Goal: Task Accomplishment & Management: Manage account settings

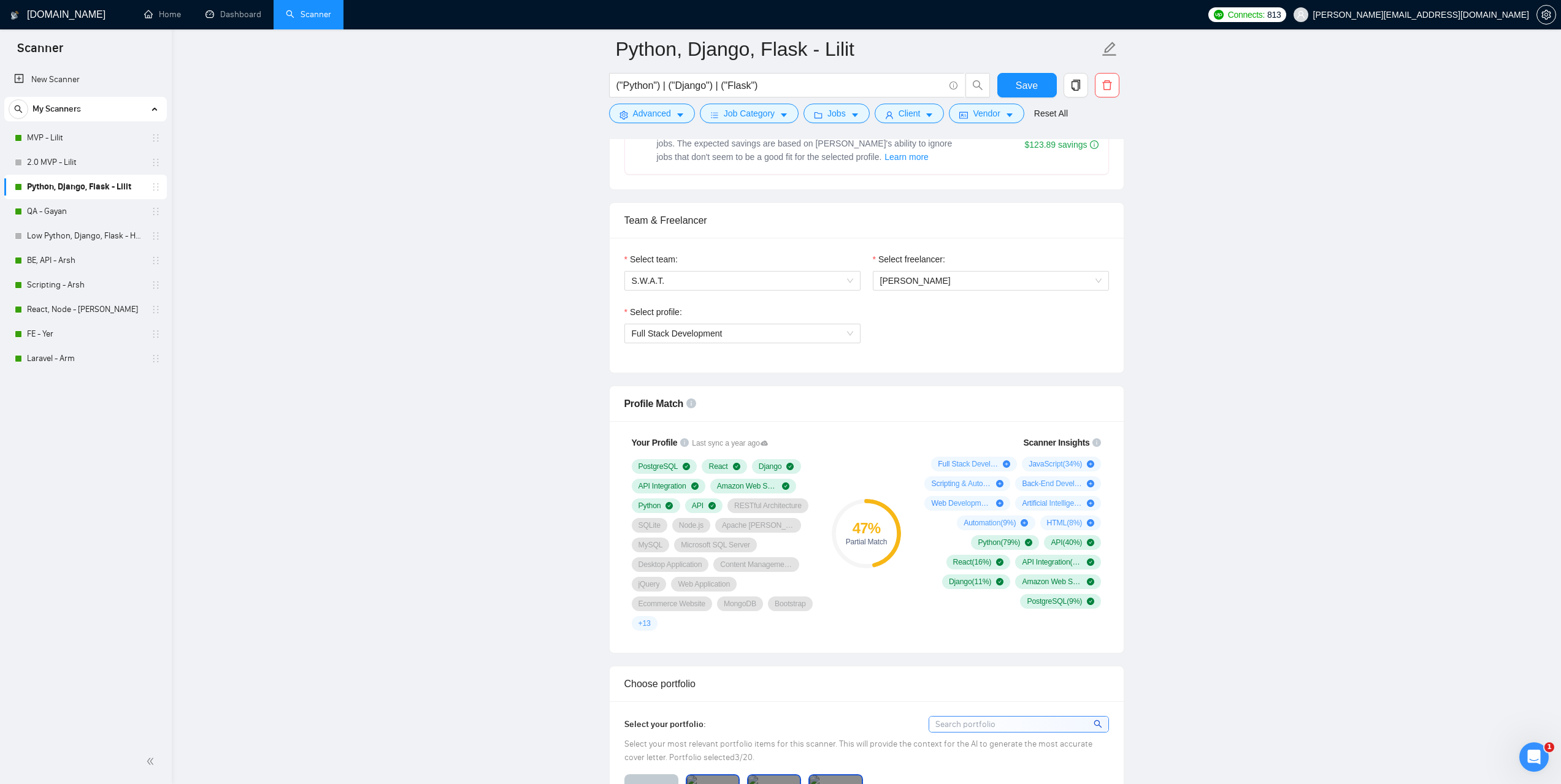
scroll to position [552, 0]
click at [64, 142] on link "MVP - Lilit" at bounding box center [85, 138] width 116 height 25
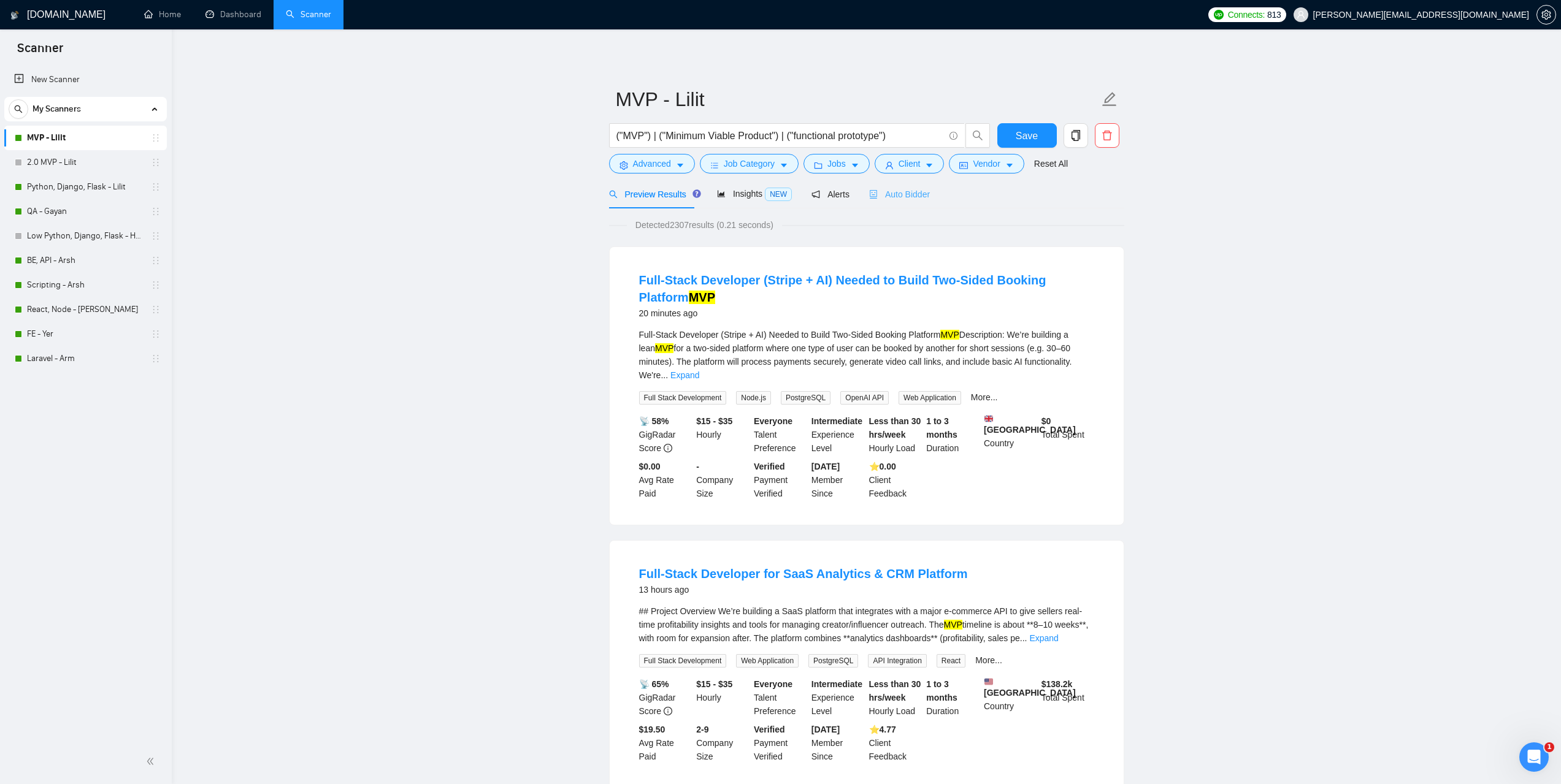
click at [905, 201] on div "Auto Bidder" at bounding box center [899, 194] width 60 height 29
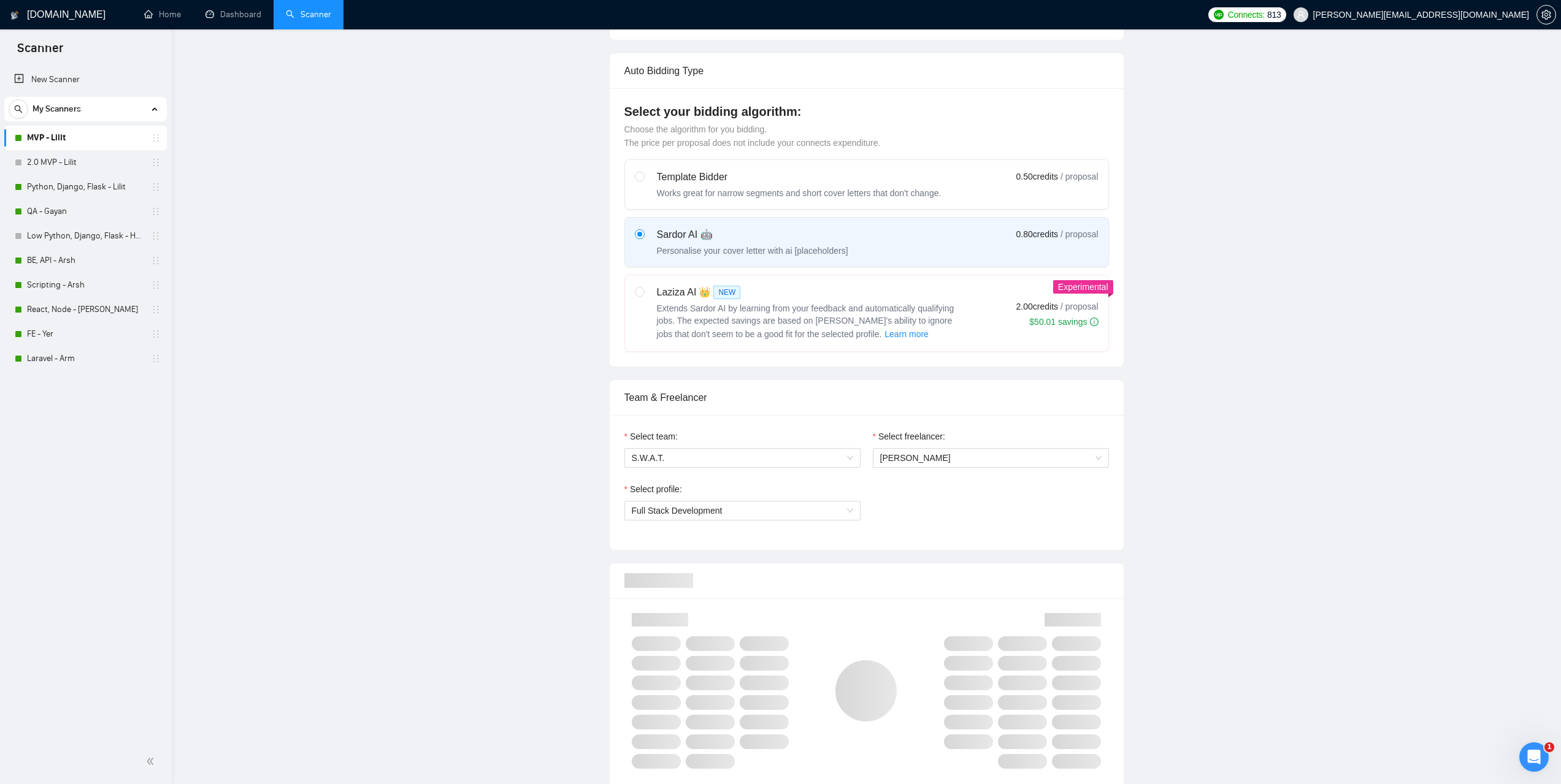
scroll to position [368, 0]
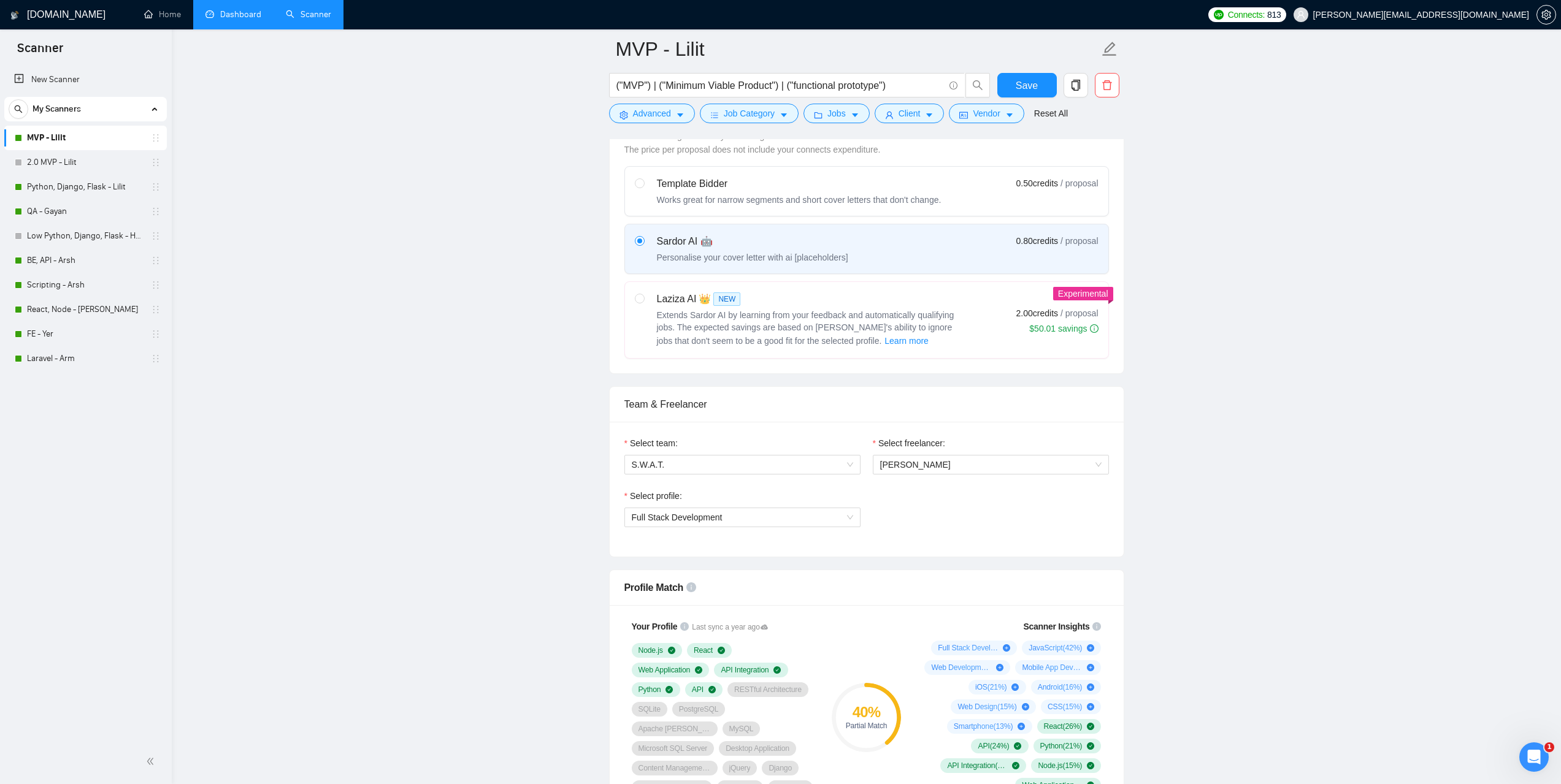
click at [253, 29] on li "Dashboard" at bounding box center [233, 14] width 81 height 29
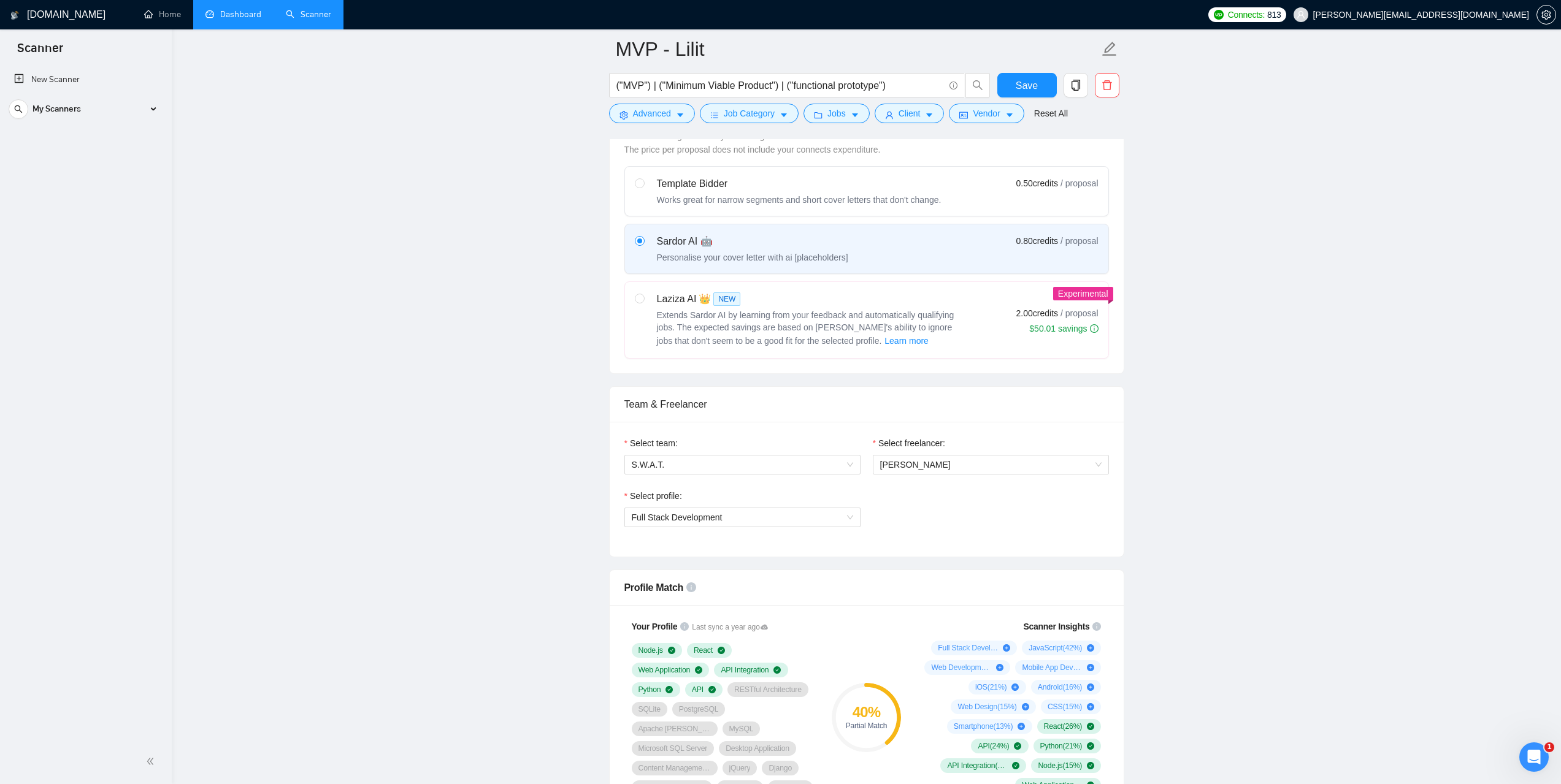
click at [249, 19] on link "Dashboard" at bounding box center [233, 14] width 56 height 10
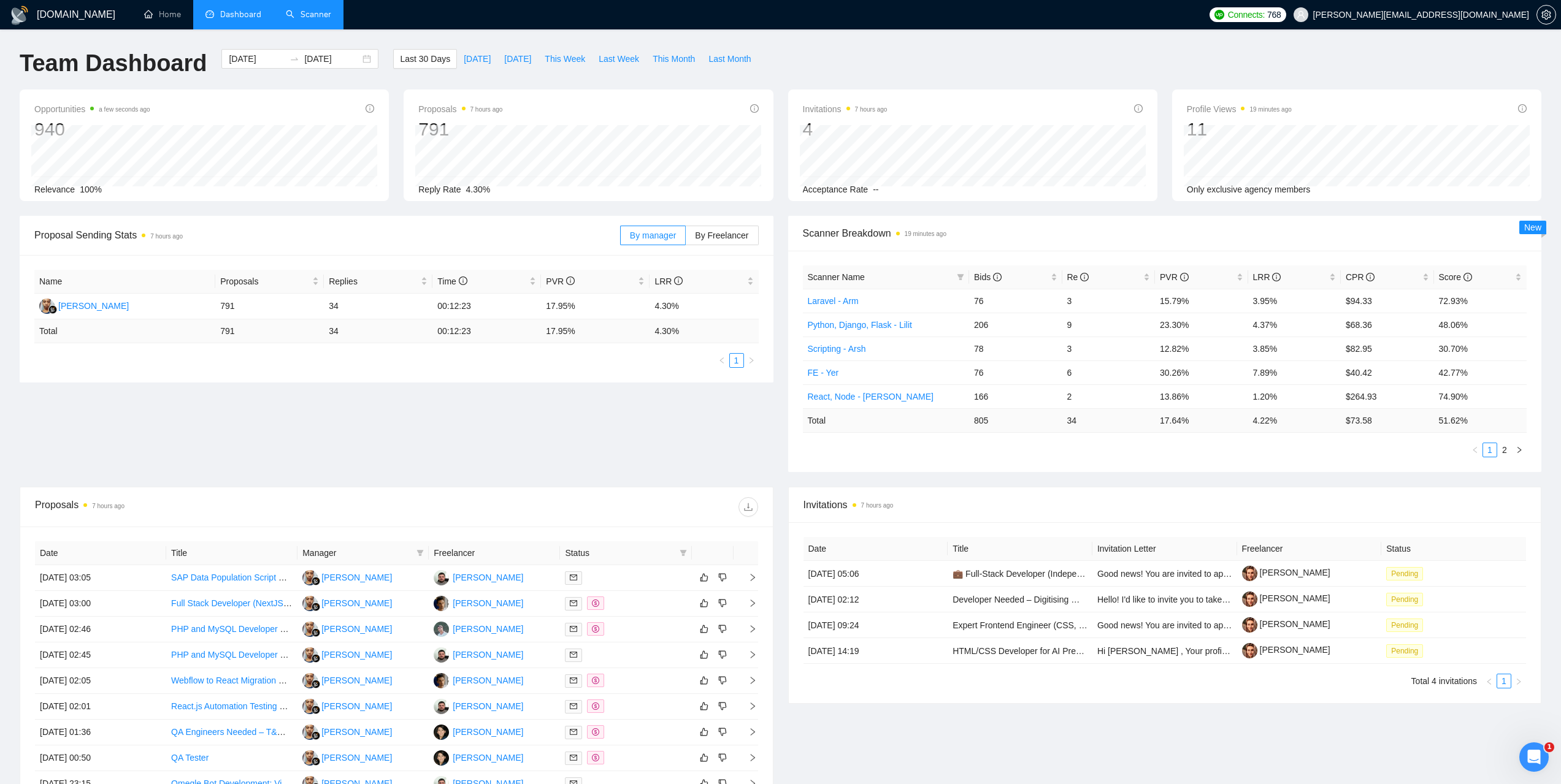
click at [327, 9] on link "Scanner" at bounding box center [308, 14] width 45 height 10
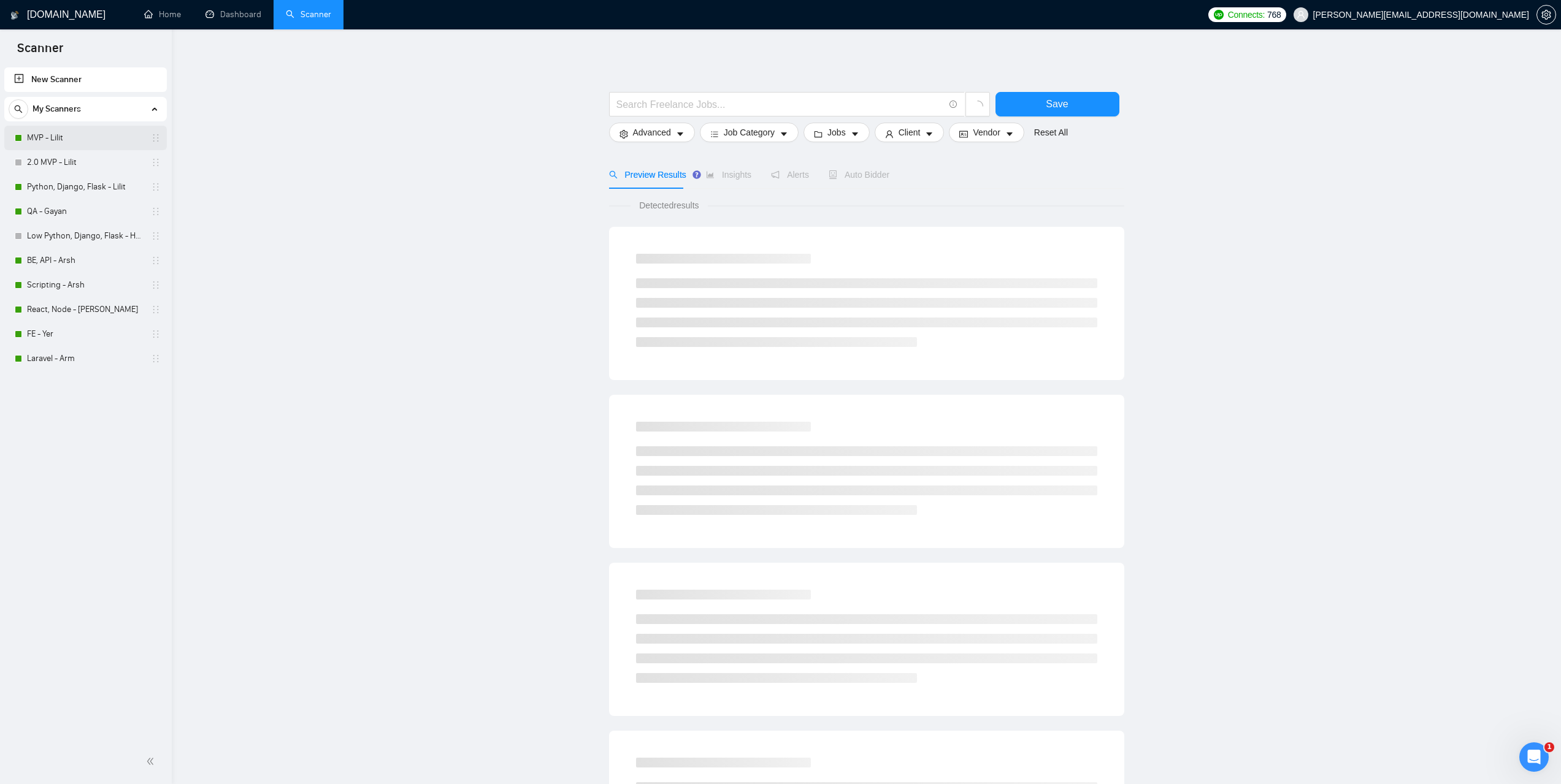
click at [60, 143] on link "MVP - Lilit" at bounding box center [85, 138] width 116 height 25
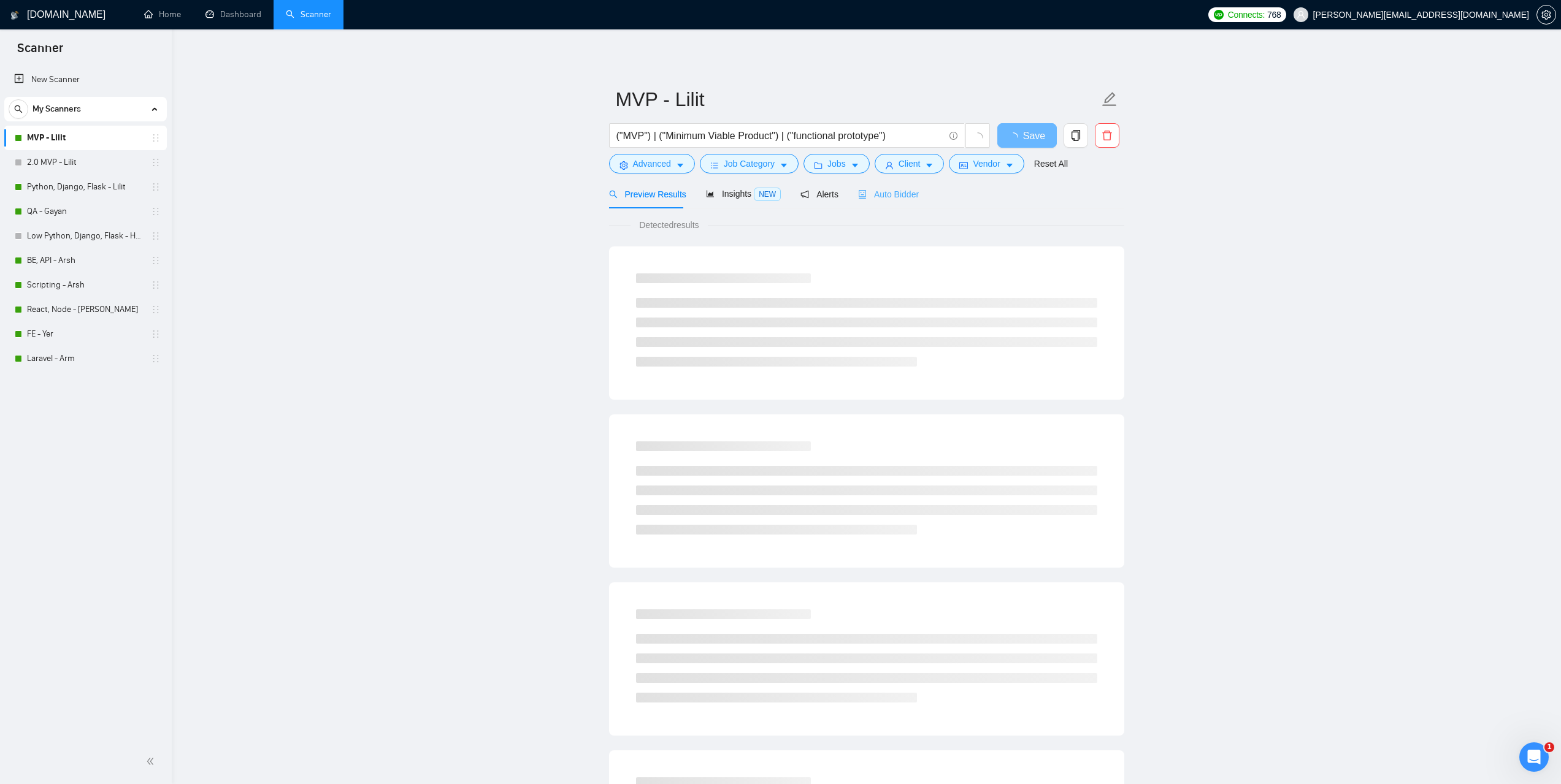
click at [896, 206] on div "Auto Bidder" at bounding box center [888, 194] width 60 height 29
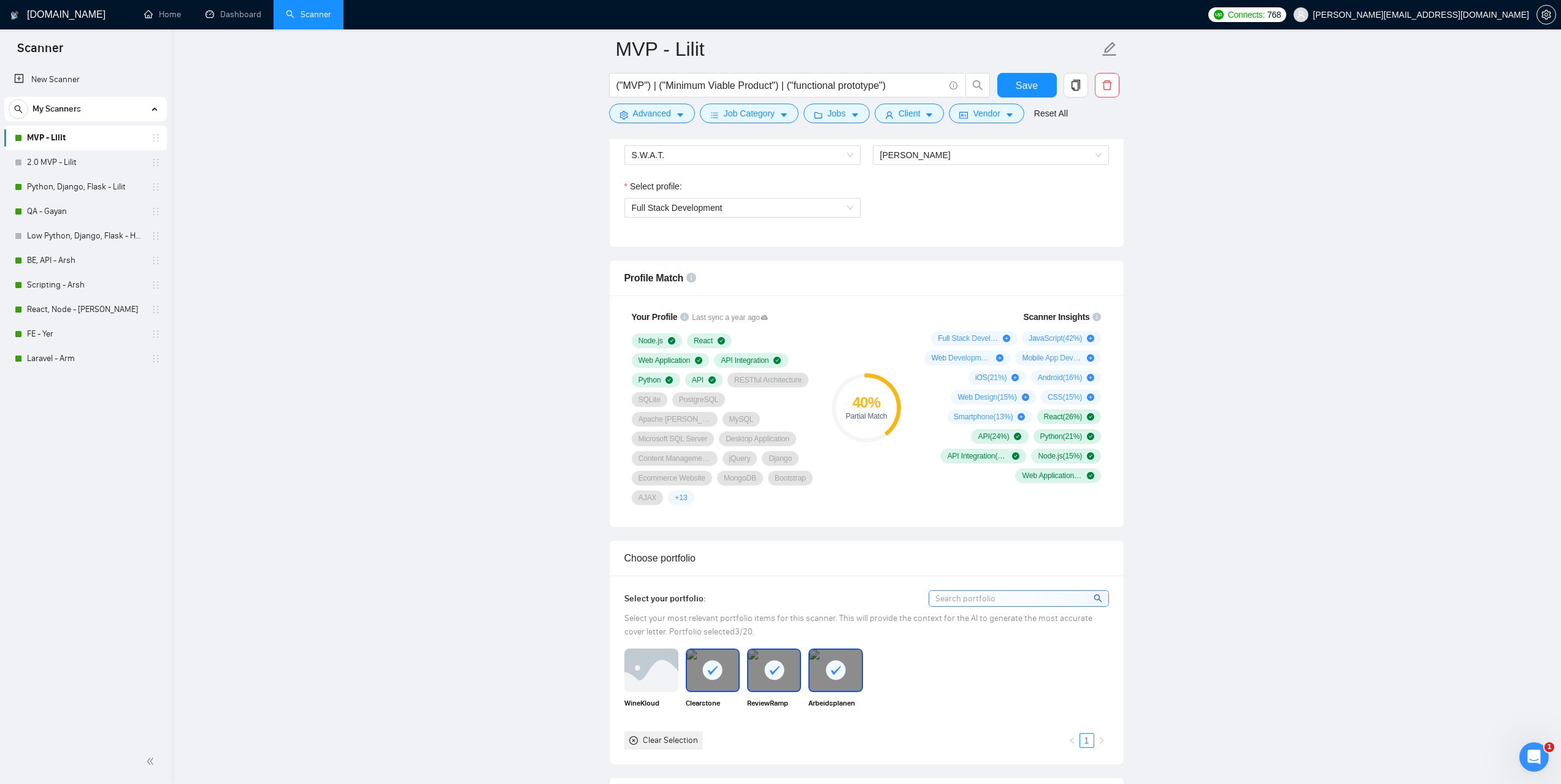
scroll to position [674, 0]
drag, startPoint x: 690, startPoint y: 322, endPoint x: 753, endPoint y: 320, distance: 63.0
click at [753, 320] on span "Last sync a year ago" at bounding box center [730, 321] width 76 height 12
click at [45, 332] on link "FE - Yer" at bounding box center [85, 334] width 116 height 25
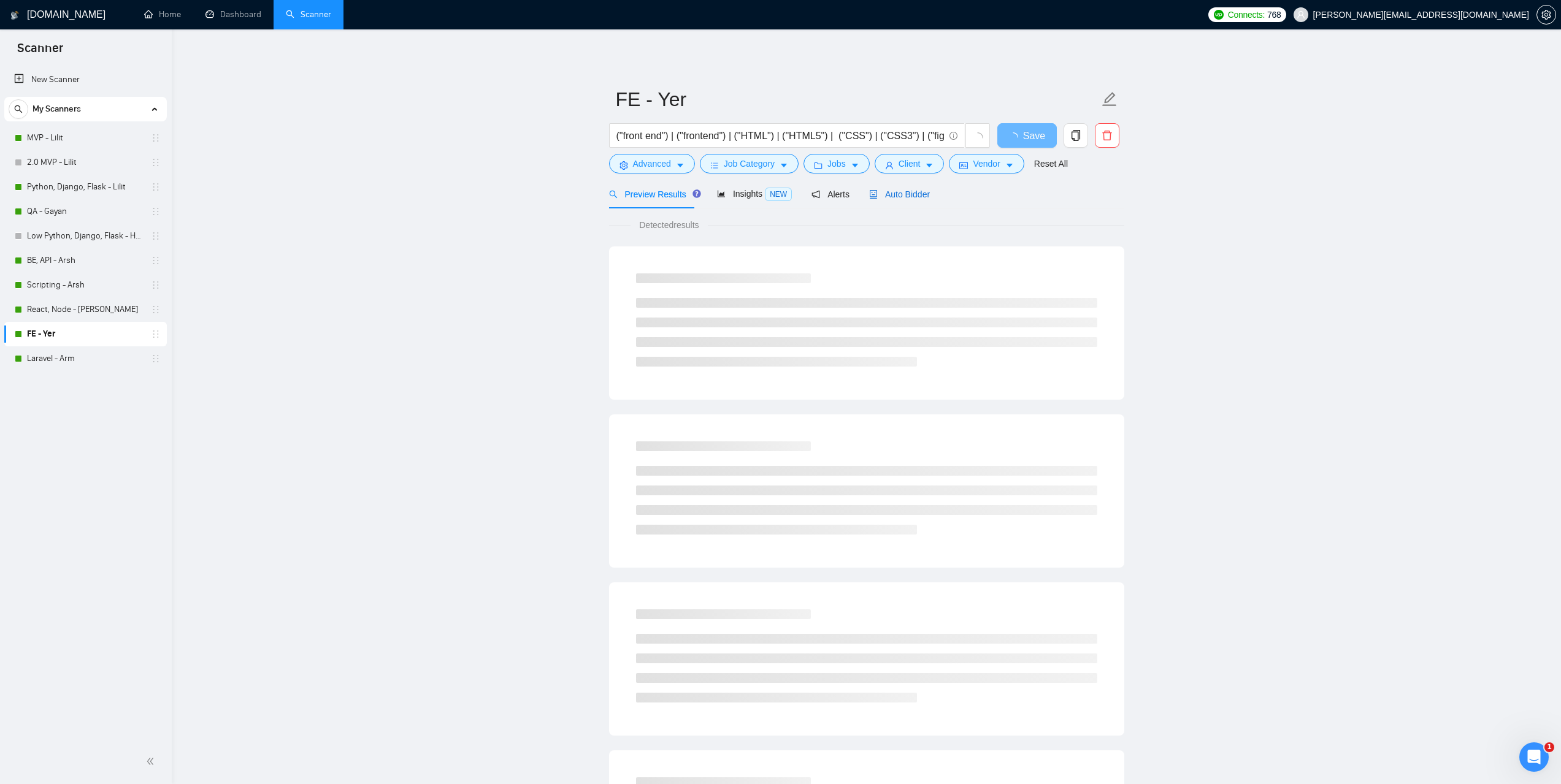
click at [903, 197] on span "Auto Bidder" at bounding box center [899, 194] width 60 height 10
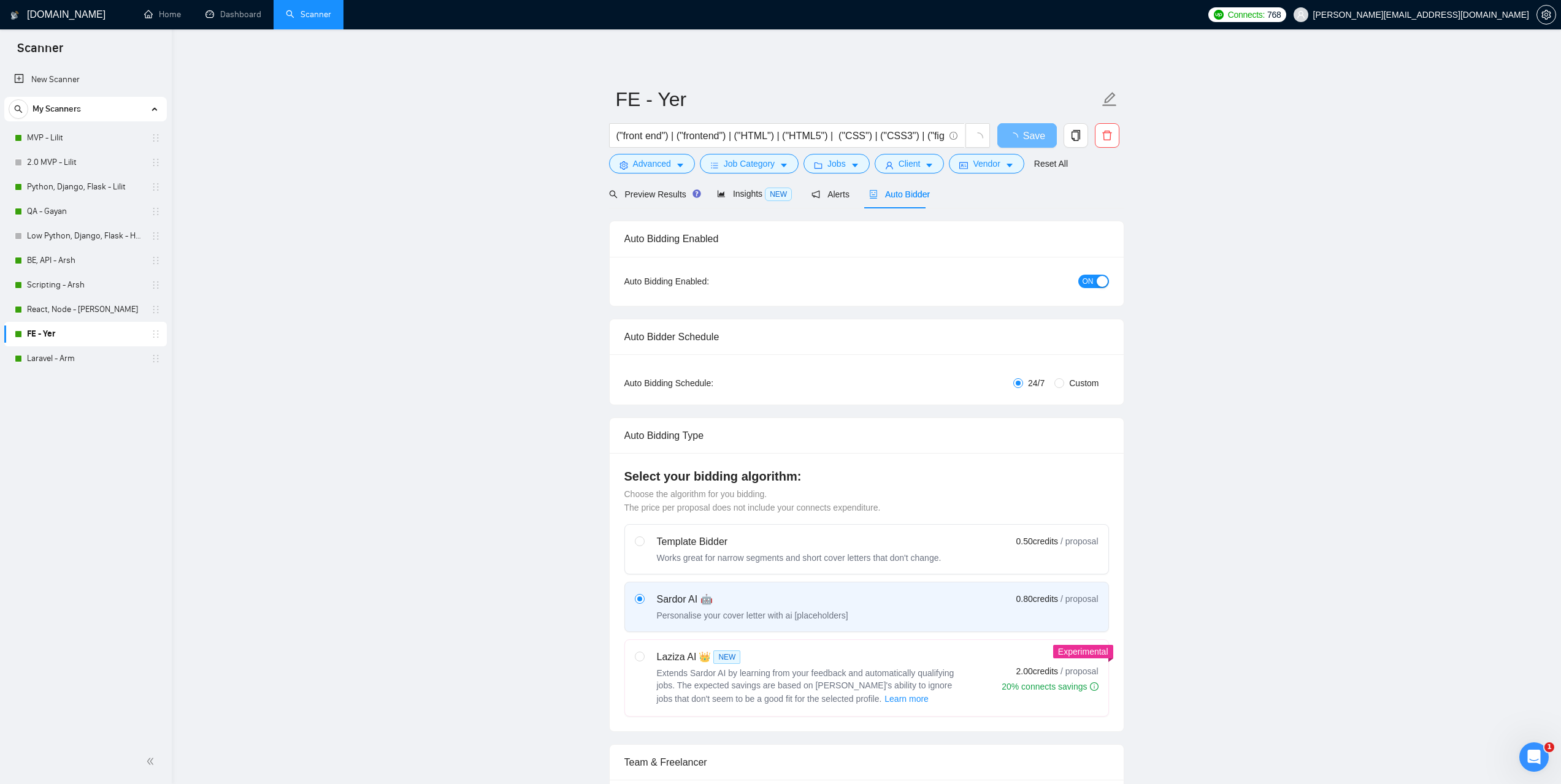
checkbox input "true"
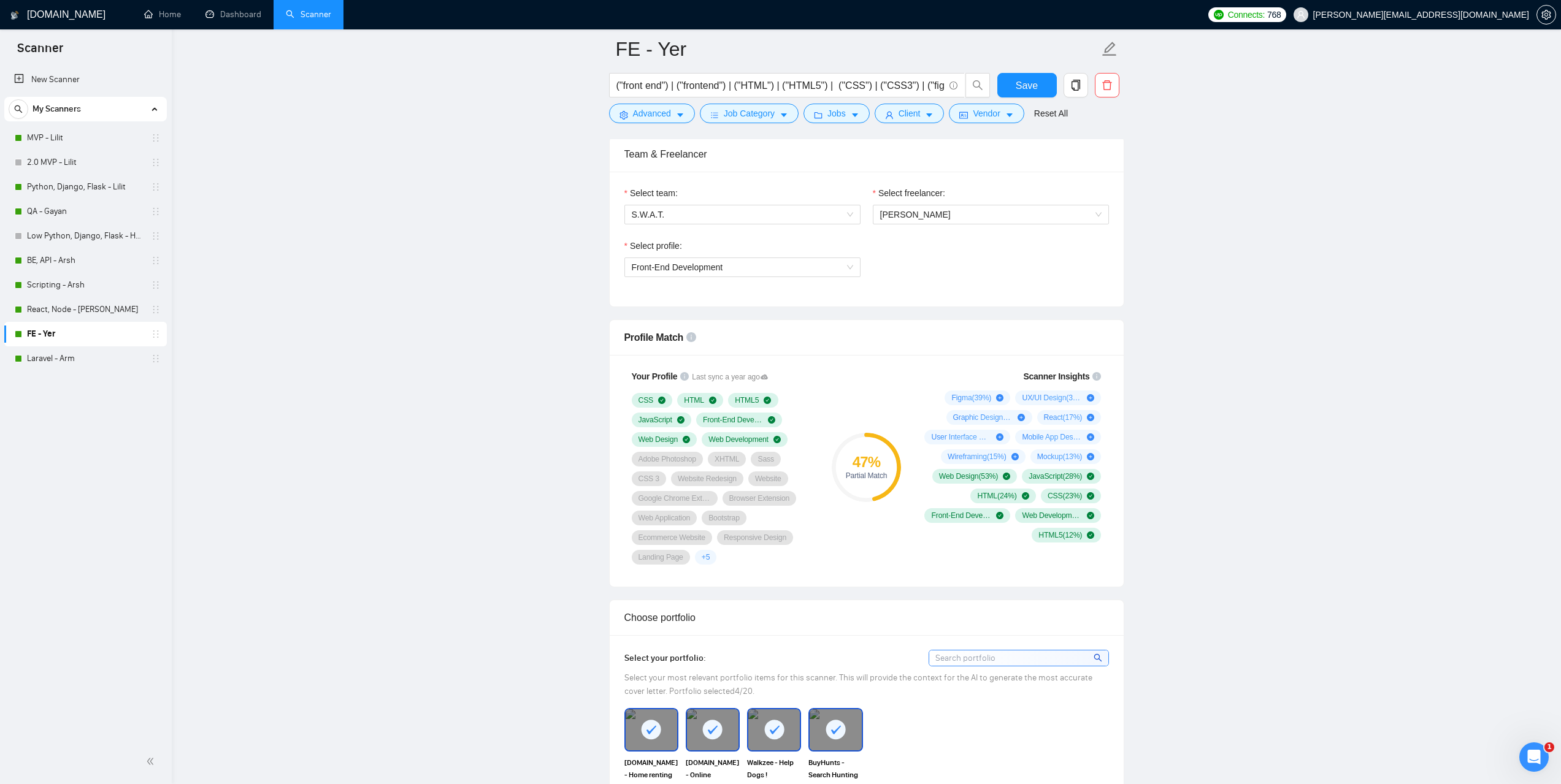
scroll to position [613, 0]
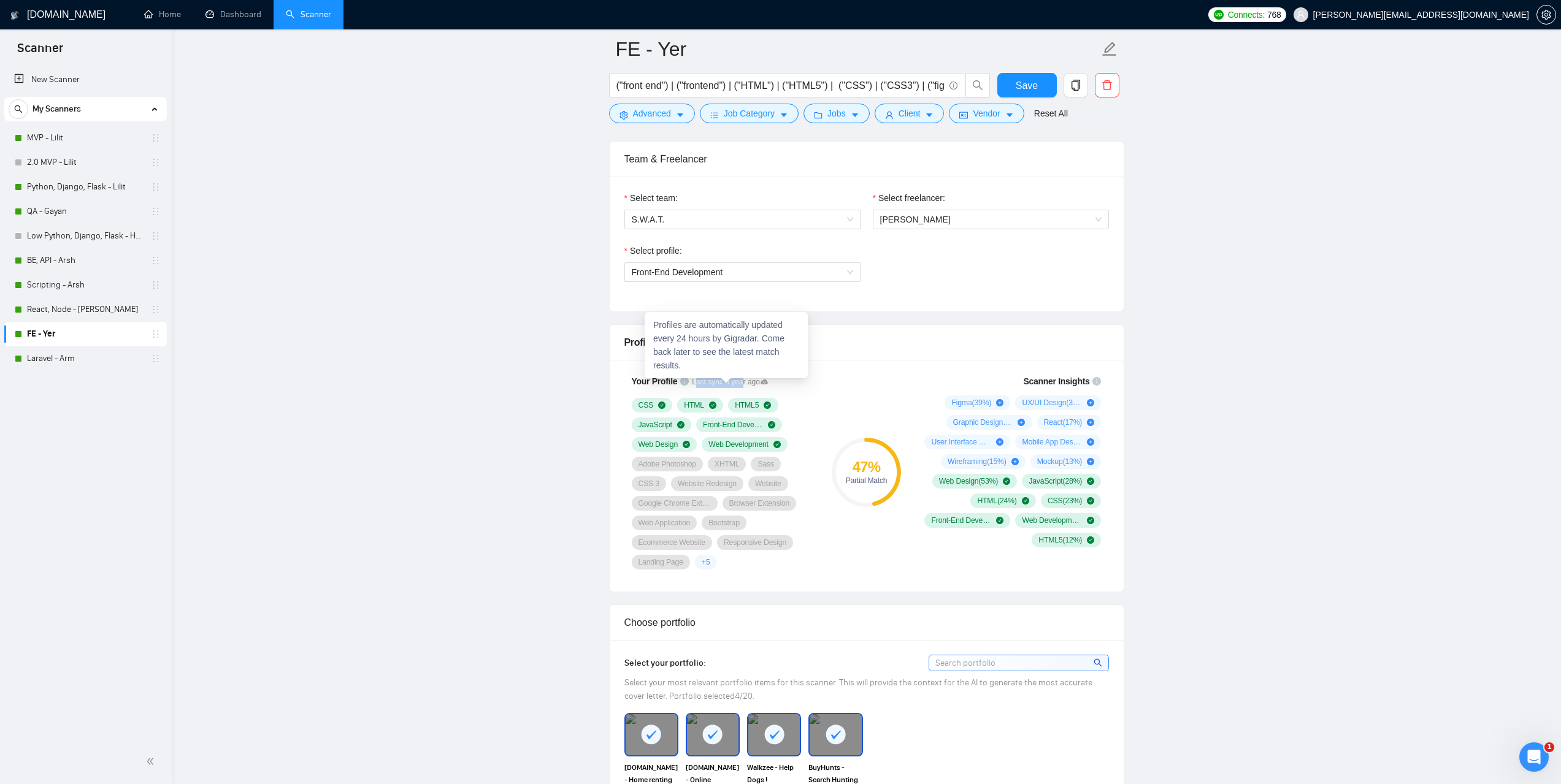
drag, startPoint x: 691, startPoint y: 382, endPoint x: 737, endPoint y: 382, distance: 46.0
click at [737, 382] on span "Last sync a year ago" at bounding box center [730, 382] width 76 height 12
click at [742, 382] on span "Last sync a year ago" at bounding box center [730, 382] width 76 height 12
drag, startPoint x: 691, startPoint y: 382, endPoint x: 754, endPoint y: 384, distance: 63.0
click at [754, 384] on span "Last sync a year ago" at bounding box center [730, 382] width 76 height 12
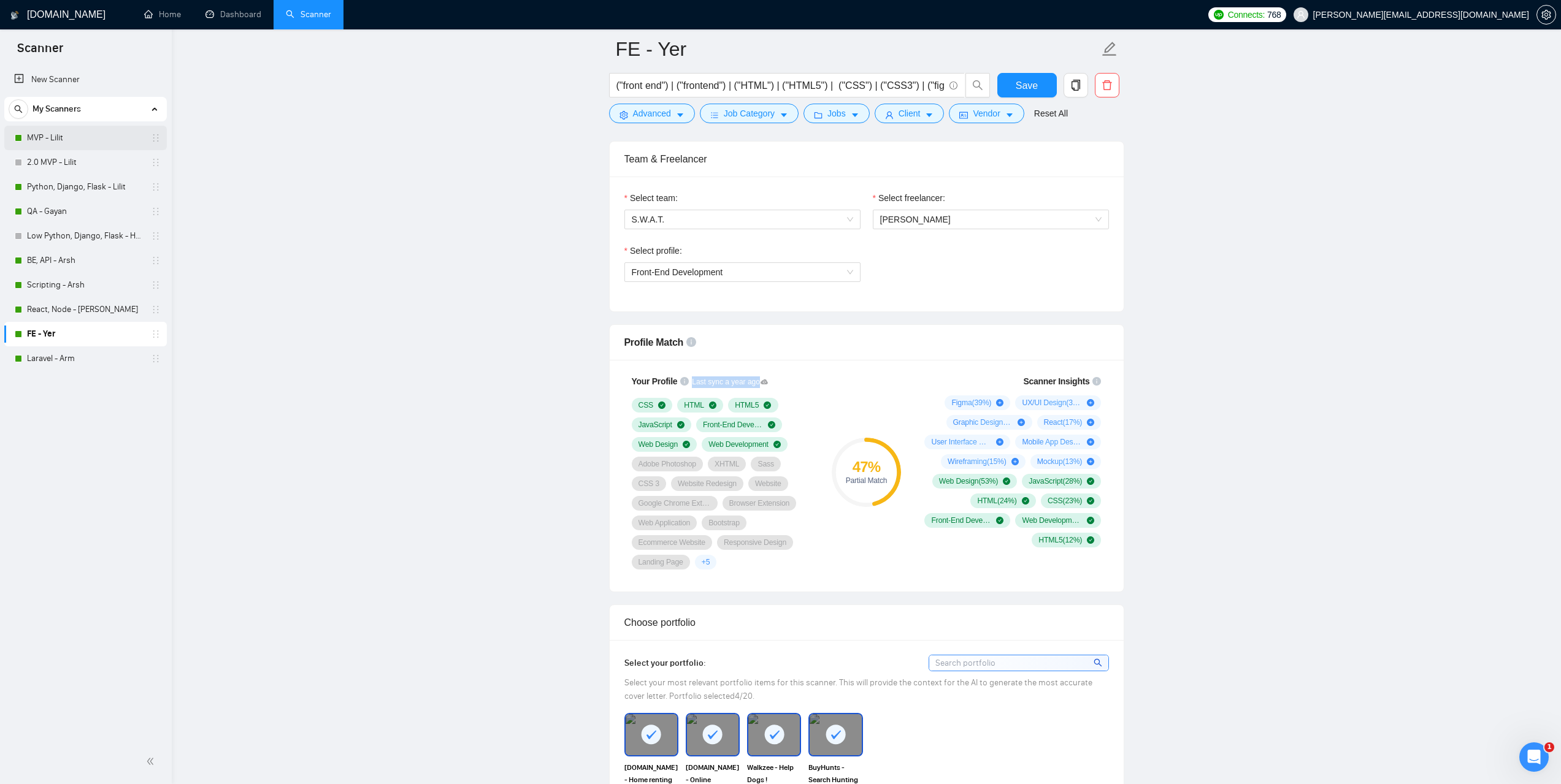
click at [69, 136] on link "MVP - Lilit" at bounding box center [85, 138] width 116 height 25
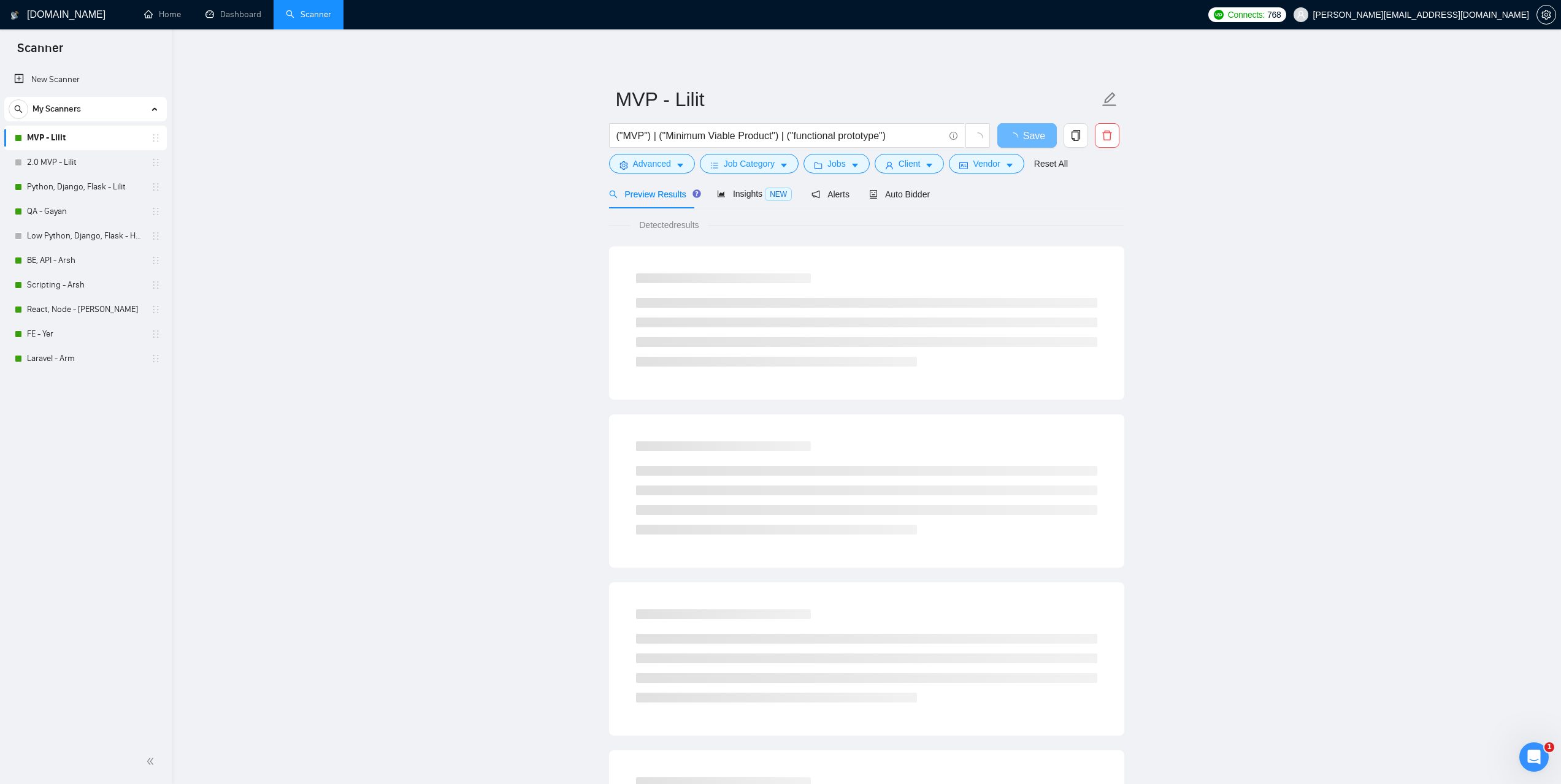
click at [1353, 294] on main "MVP - [PERSON_NAME] ("MVP") | ("Minimum Viable Product") | ("functional prototy…" at bounding box center [866, 560] width 1350 height 1022
drag, startPoint x: 894, startPoint y: 195, endPoint x: 1223, endPoint y: 350, distance: 363.7
click at [894, 195] on span "Auto Bidder" at bounding box center [899, 194] width 60 height 10
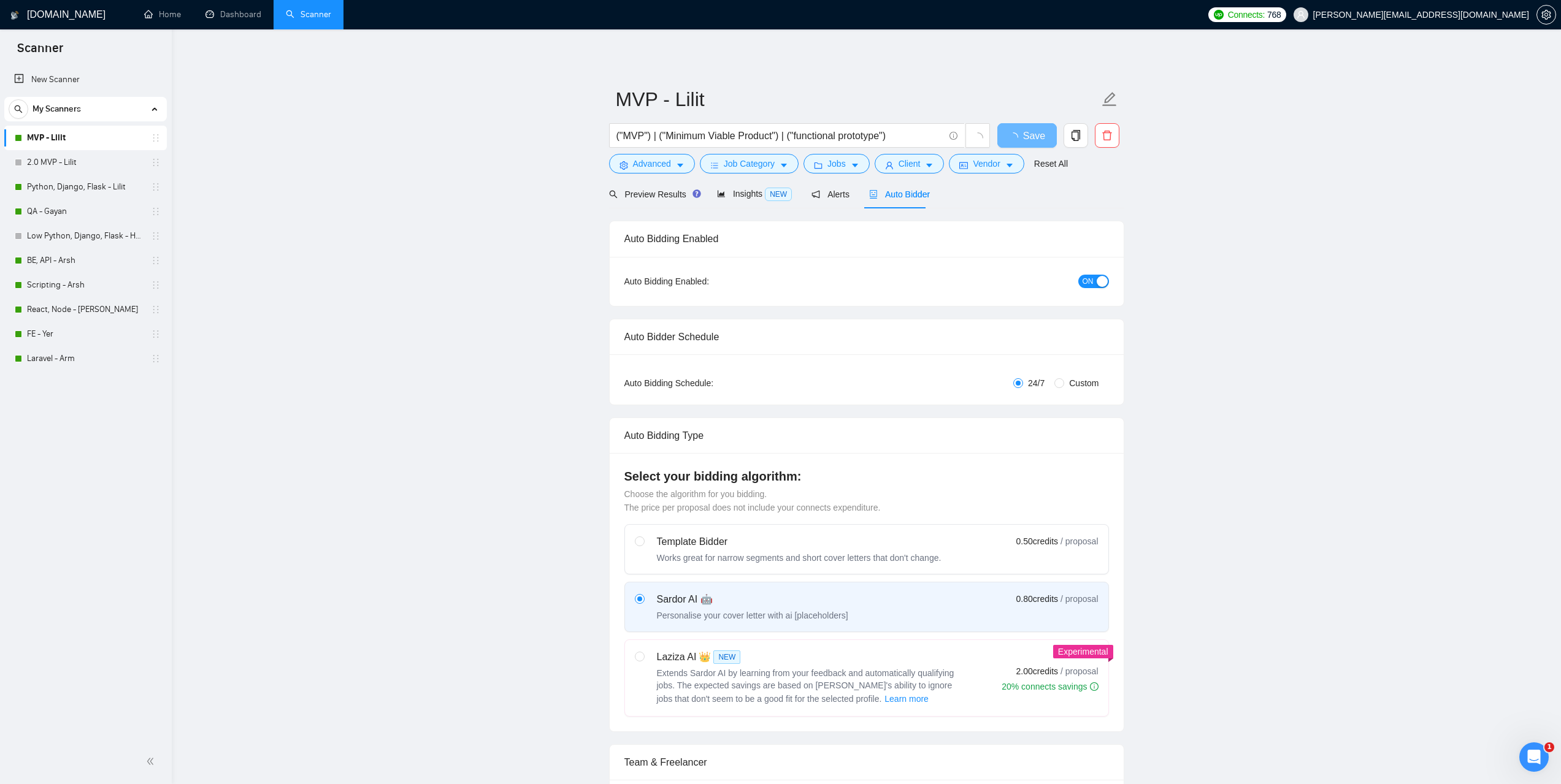
checkbox input "true"
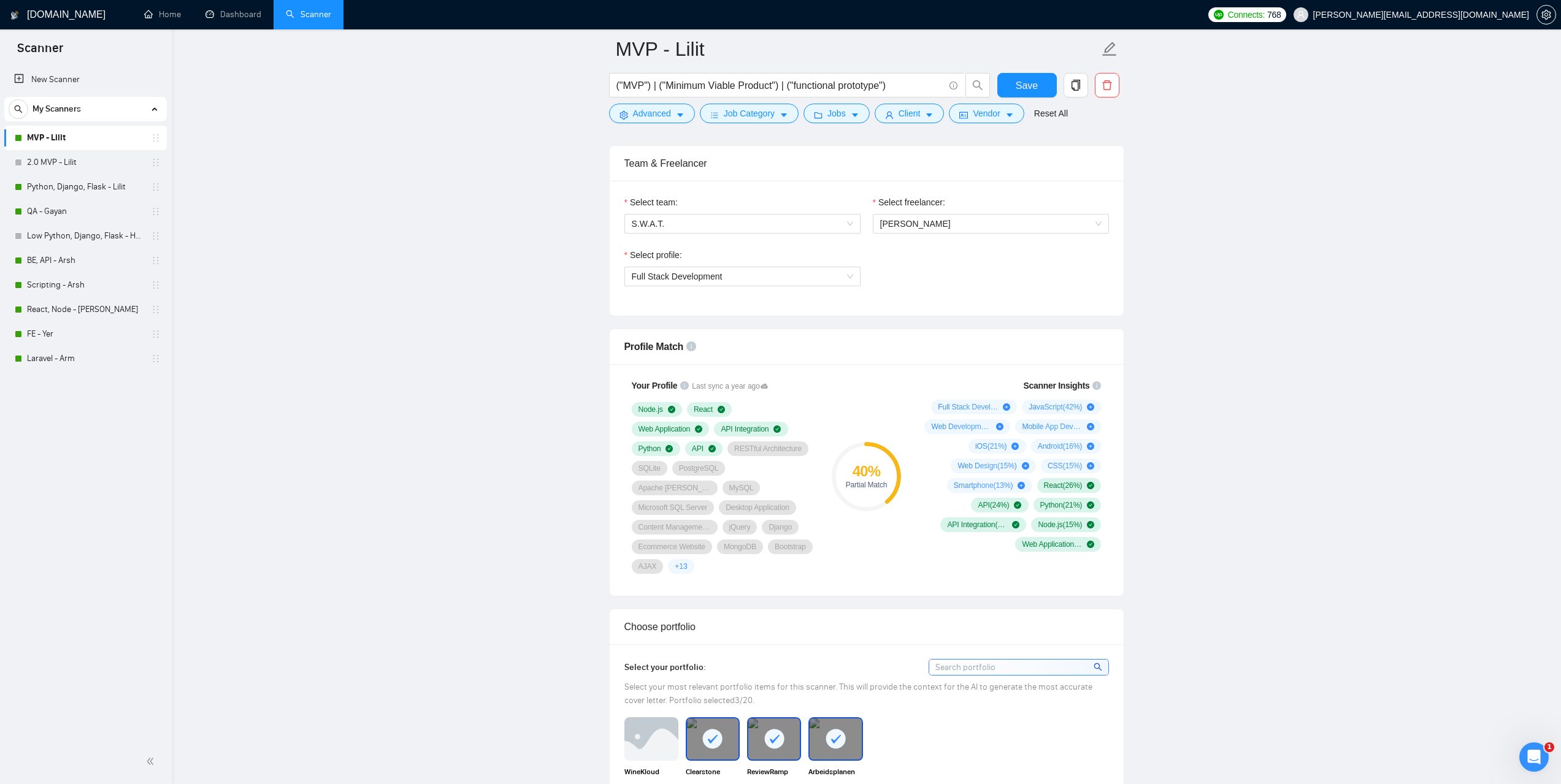
scroll to position [613, 0]
click at [75, 138] on link "MVP - Lilit" at bounding box center [85, 138] width 116 height 25
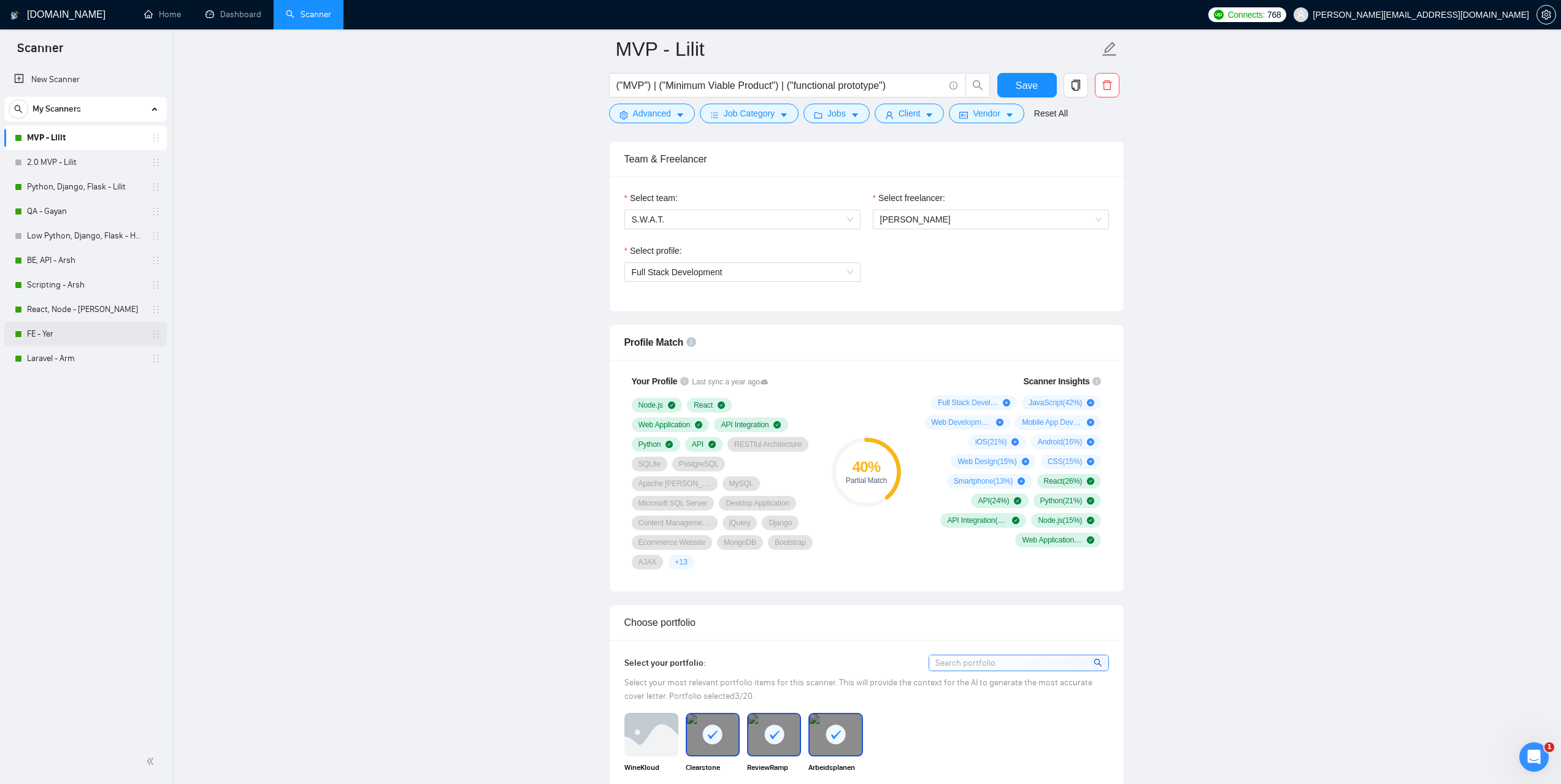
click at [64, 332] on link "FE - Yer" at bounding box center [85, 334] width 116 height 25
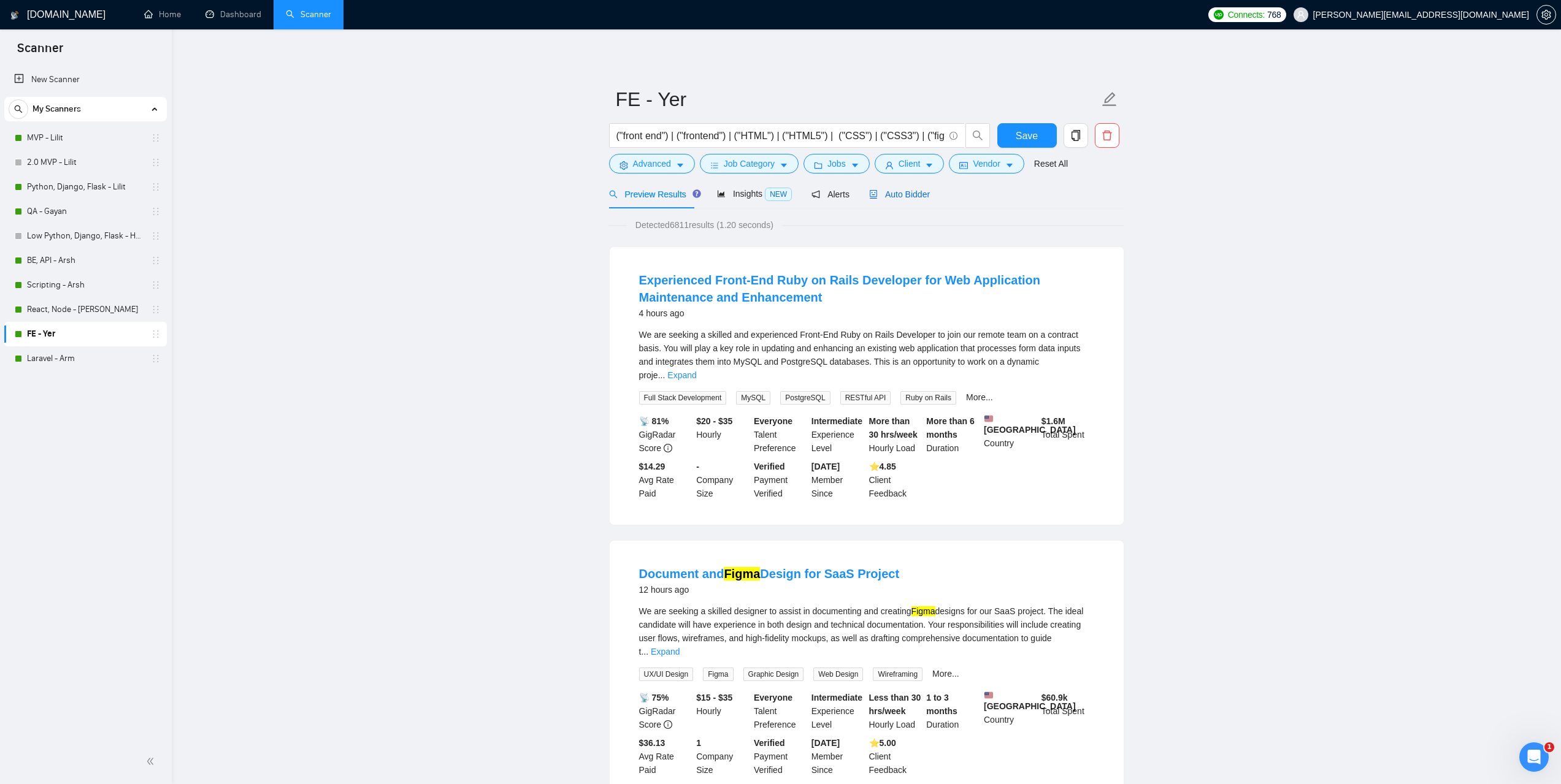
click at [892, 197] on span "Auto Bidder" at bounding box center [899, 194] width 60 height 10
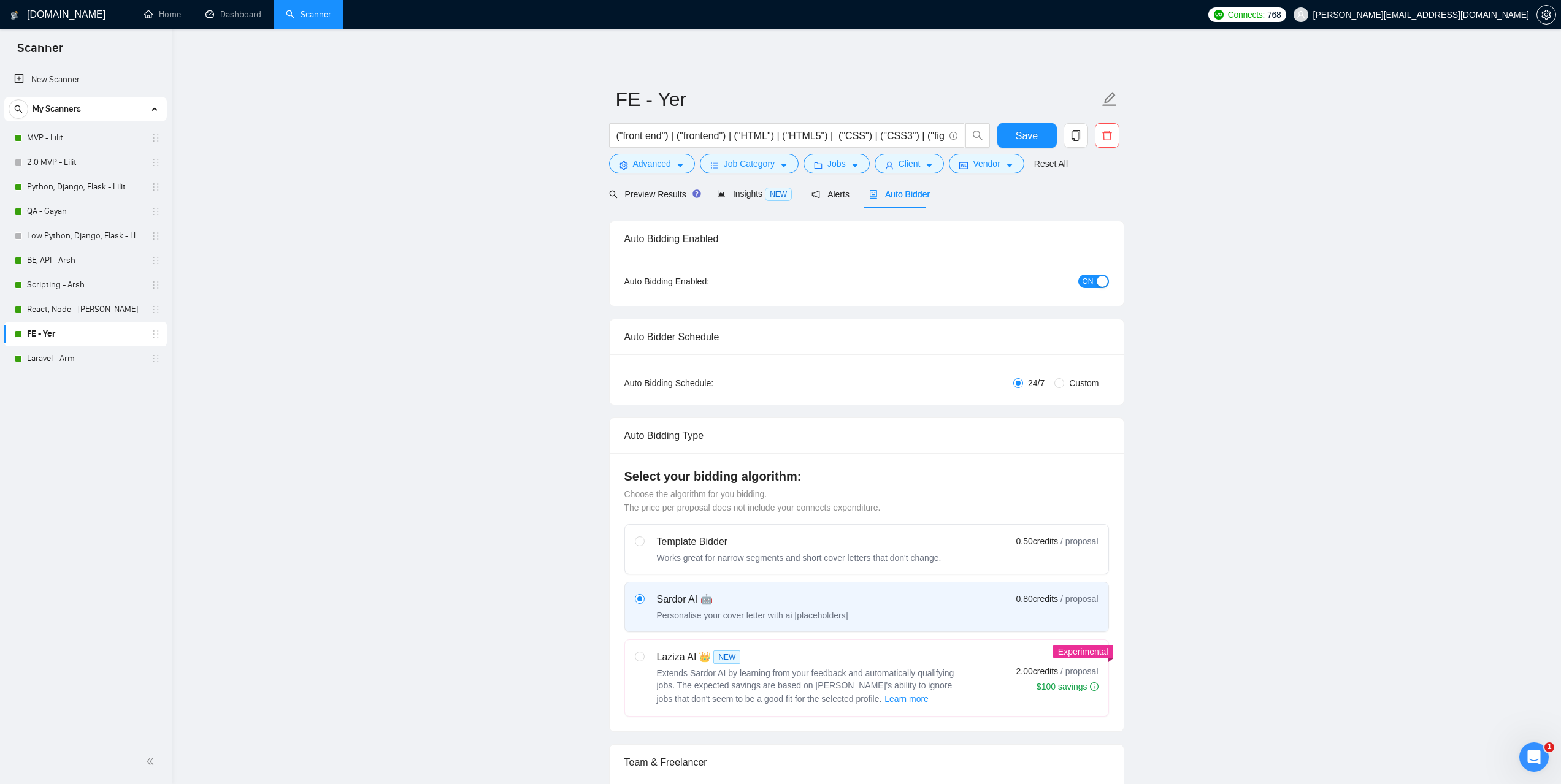
checkbox input "true"
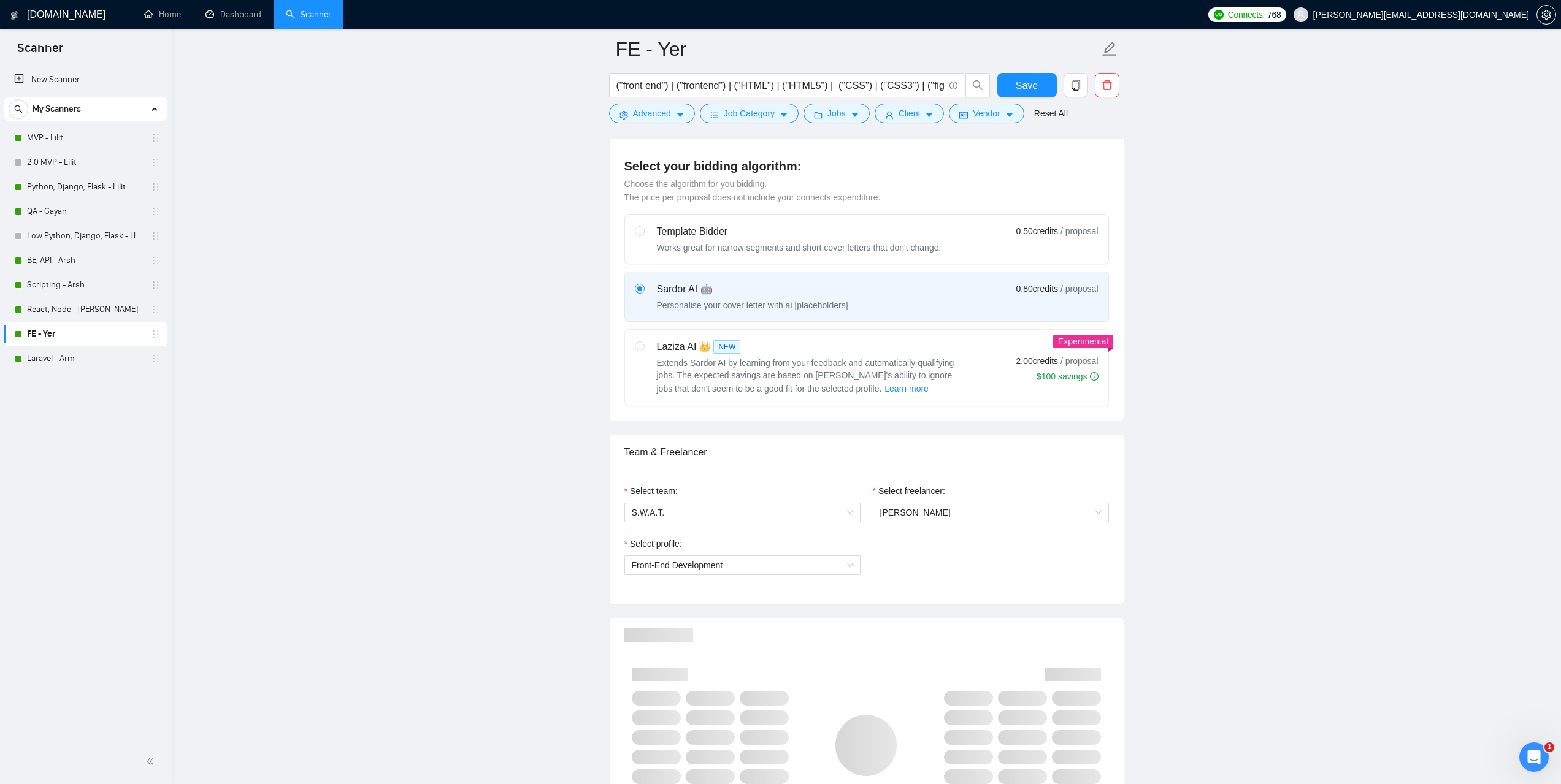
scroll to position [674, 0]
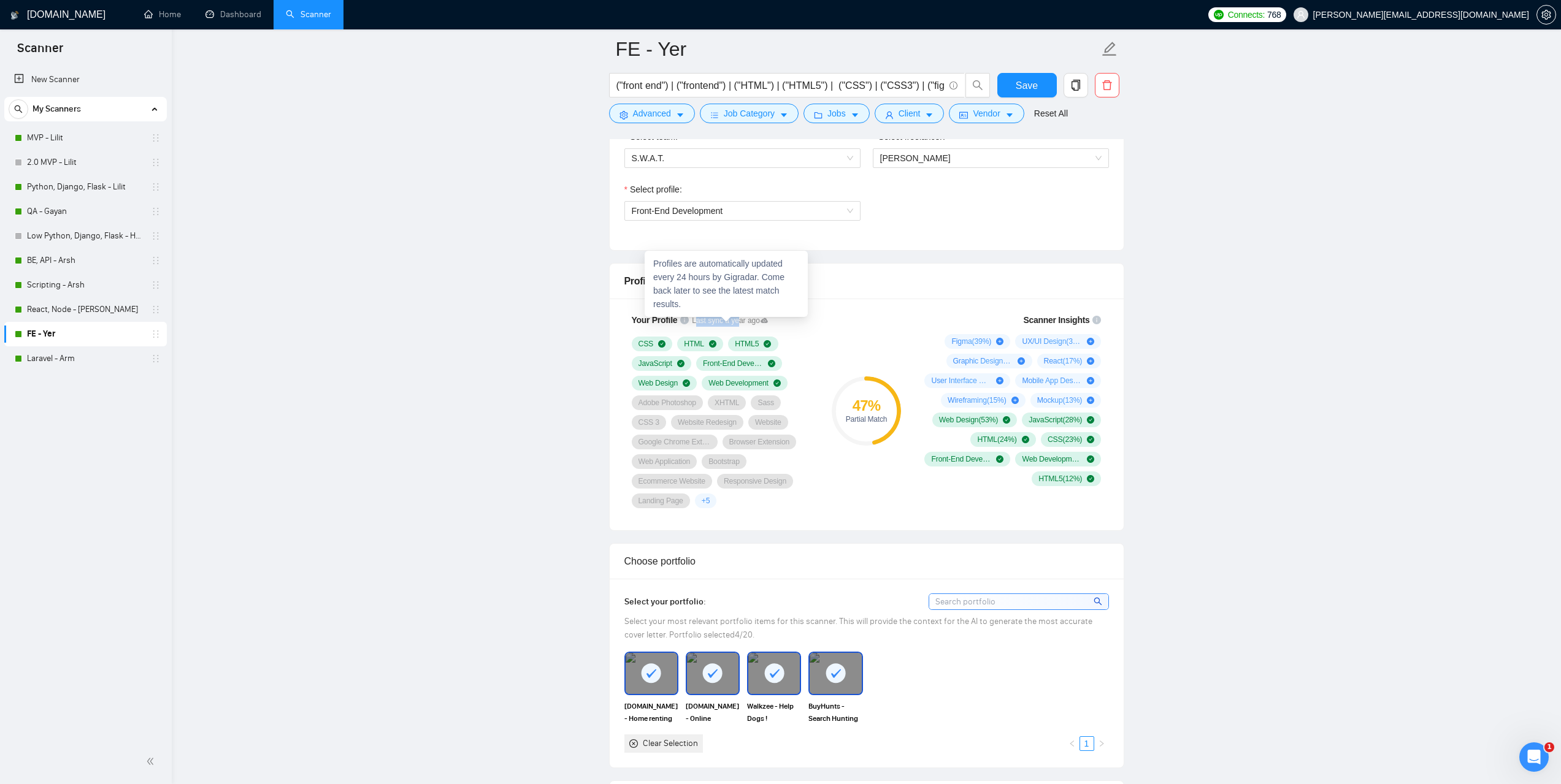
drag, startPoint x: 691, startPoint y: 320, endPoint x: 733, endPoint y: 320, distance: 42.0
click at [733, 320] on span "Last sync a year ago" at bounding box center [730, 321] width 76 height 12
click at [728, 320] on span "Last sync a year ago" at bounding box center [730, 321] width 76 height 12
drag, startPoint x: 690, startPoint y: 320, endPoint x: 753, endPoint y: 326, distance: 63.3
click at [753, 326] on span "Last sync a year ago" at bounding box center [730, 321] width 76 height 12
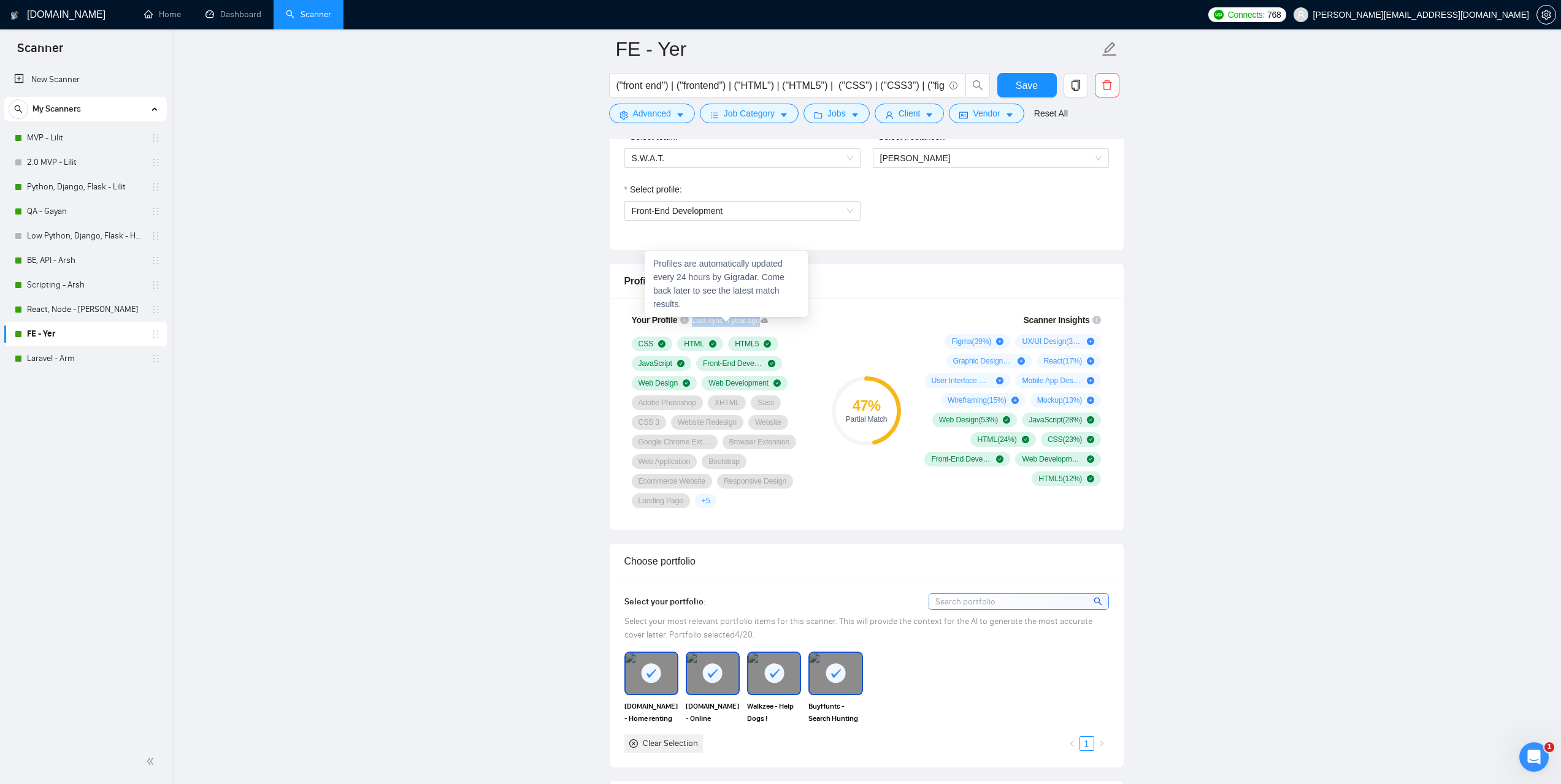
copy span "Last sync a year ago"
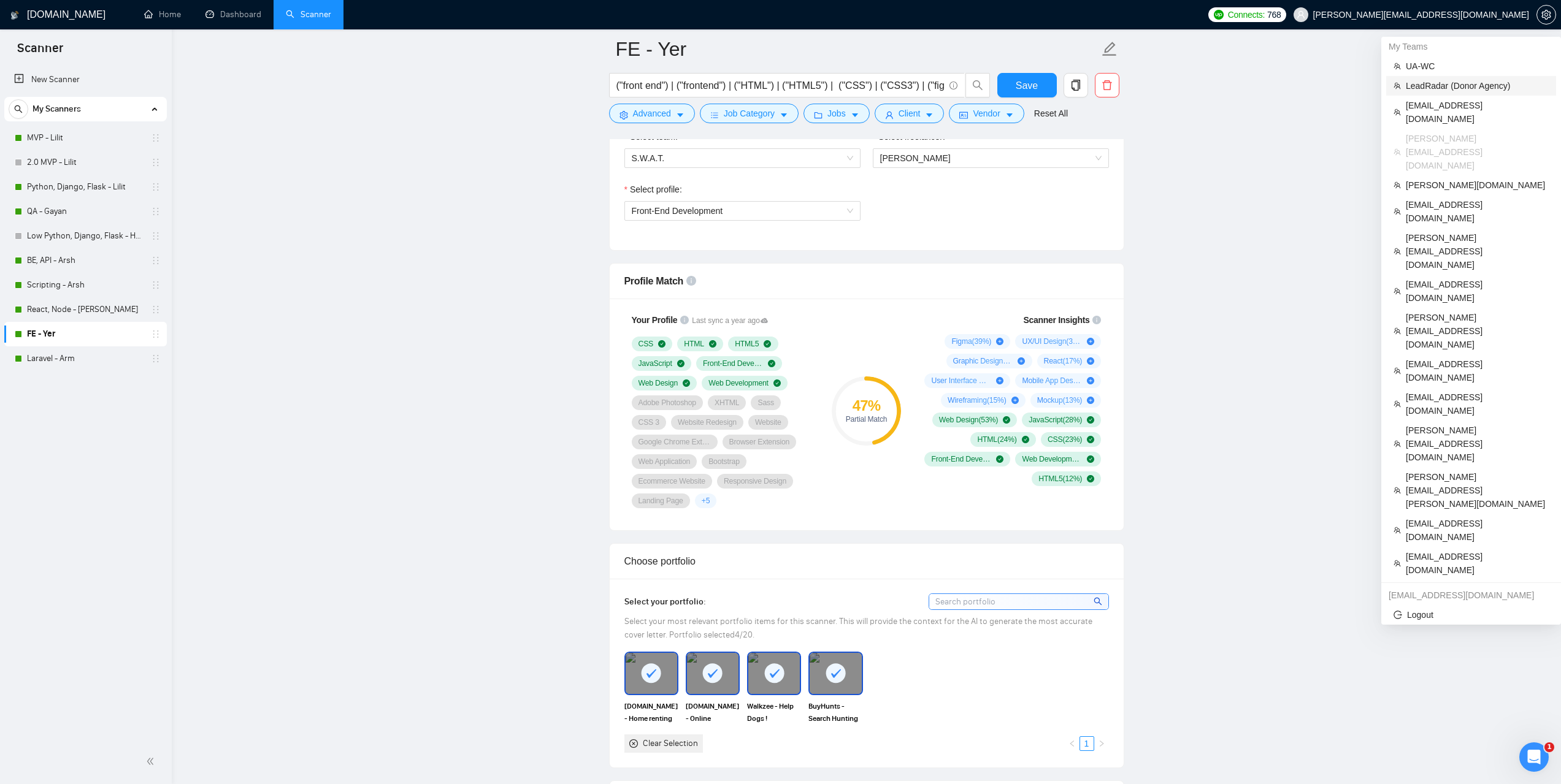
click at [1454, 85] on span "LeadRadar (Donor Agency)" at bounding box center [1478, 86] width 143 height 13
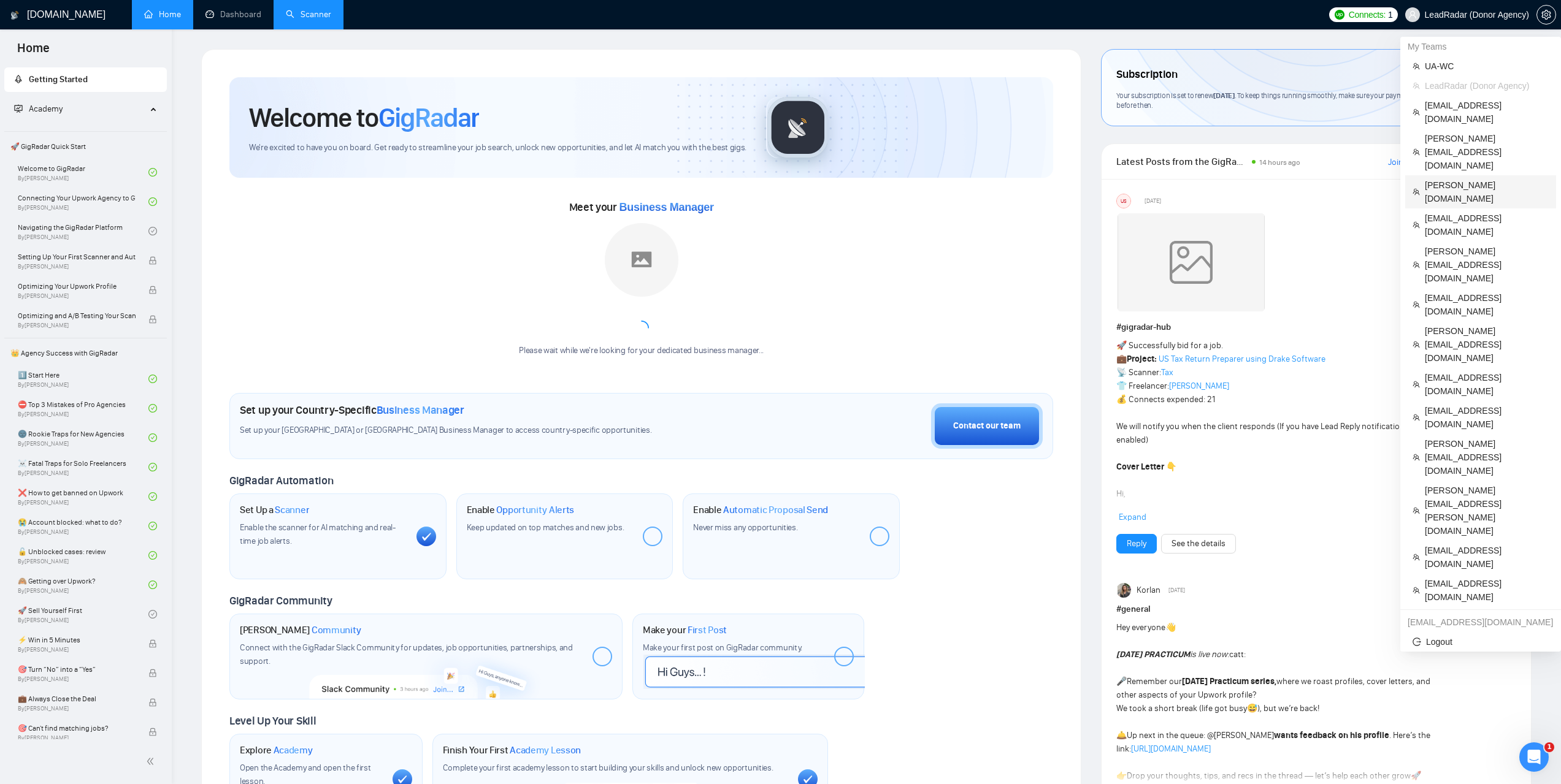
click at [1436, 178] on span "[PERSON_NAME][DOMAIN_NAME]" at bounding box center [1486, 192] width 124 height 27
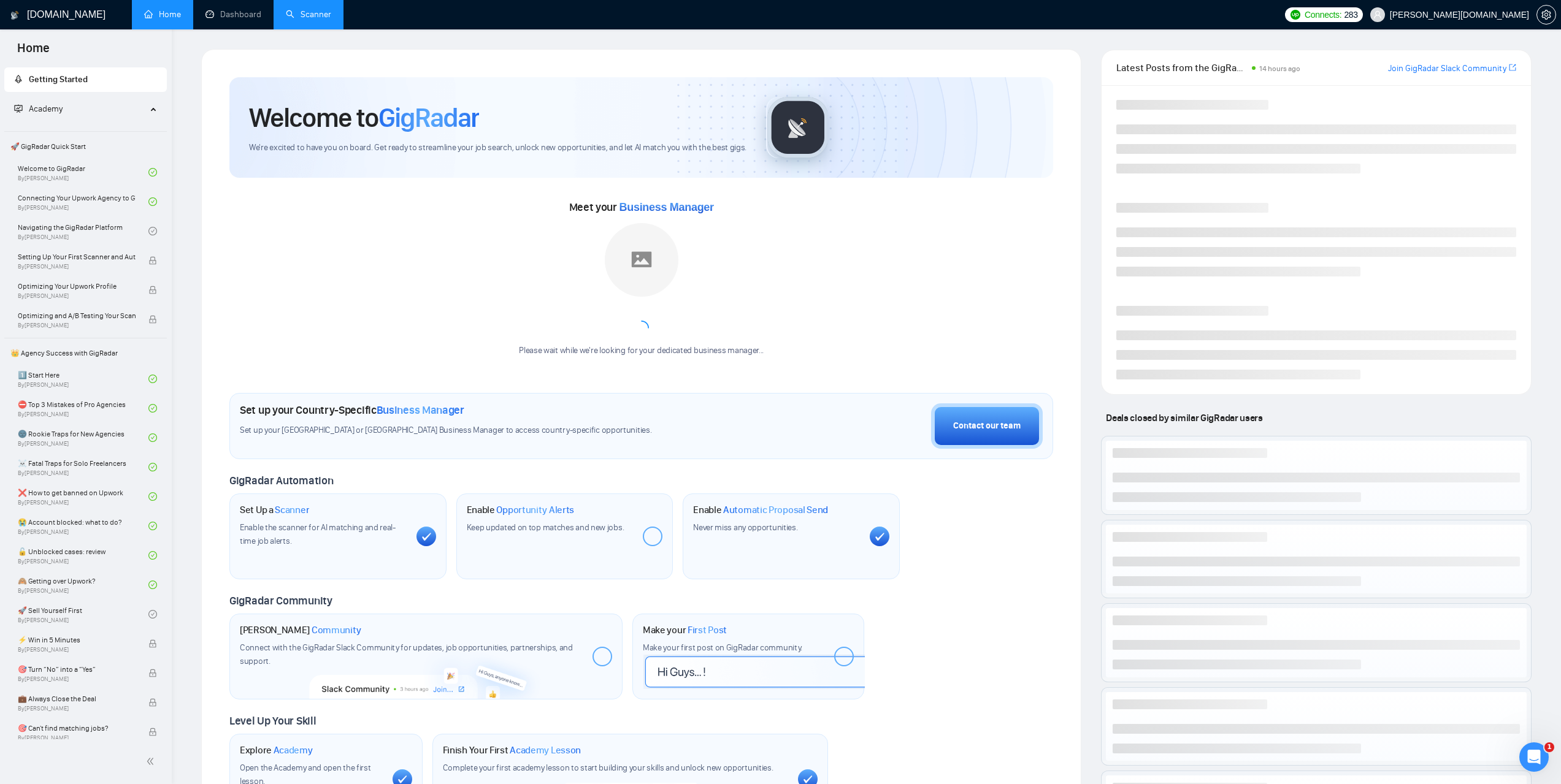
click at [220, 31] on div "[DOMAIN_NAME] Home Dashboard Scanner Connects: 283 [PERSON_NAME][DOMAIN_NAME] W…" at bounding box center [866, 473] width 1390 height 947
click at [239, 18] on link "Dashboard" at bounding box center [233, 14] width 56 height 10
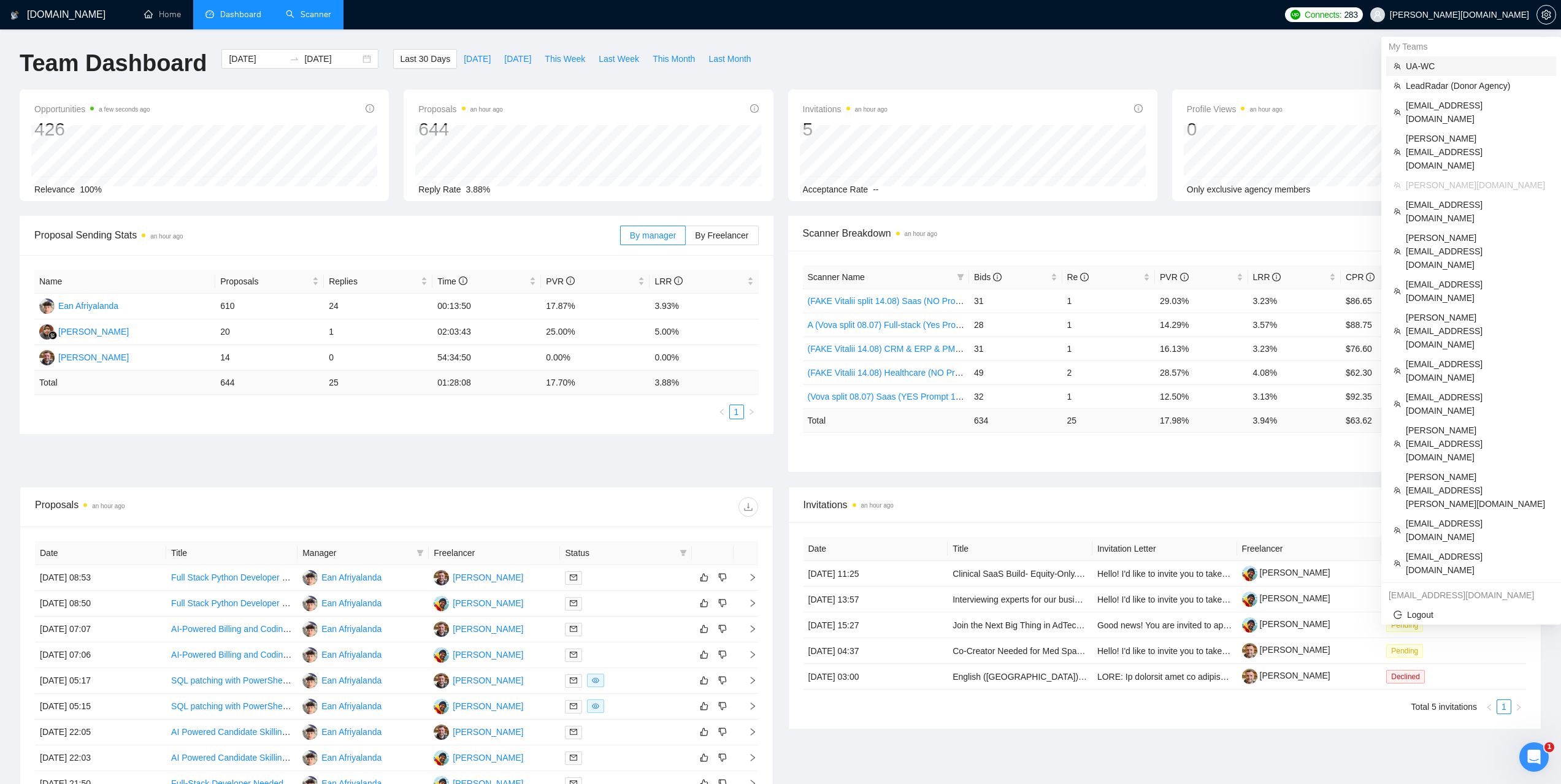
click at [1439, 68] on span "UA-WC" at bounding box center [1478, 66] width 143 height 13
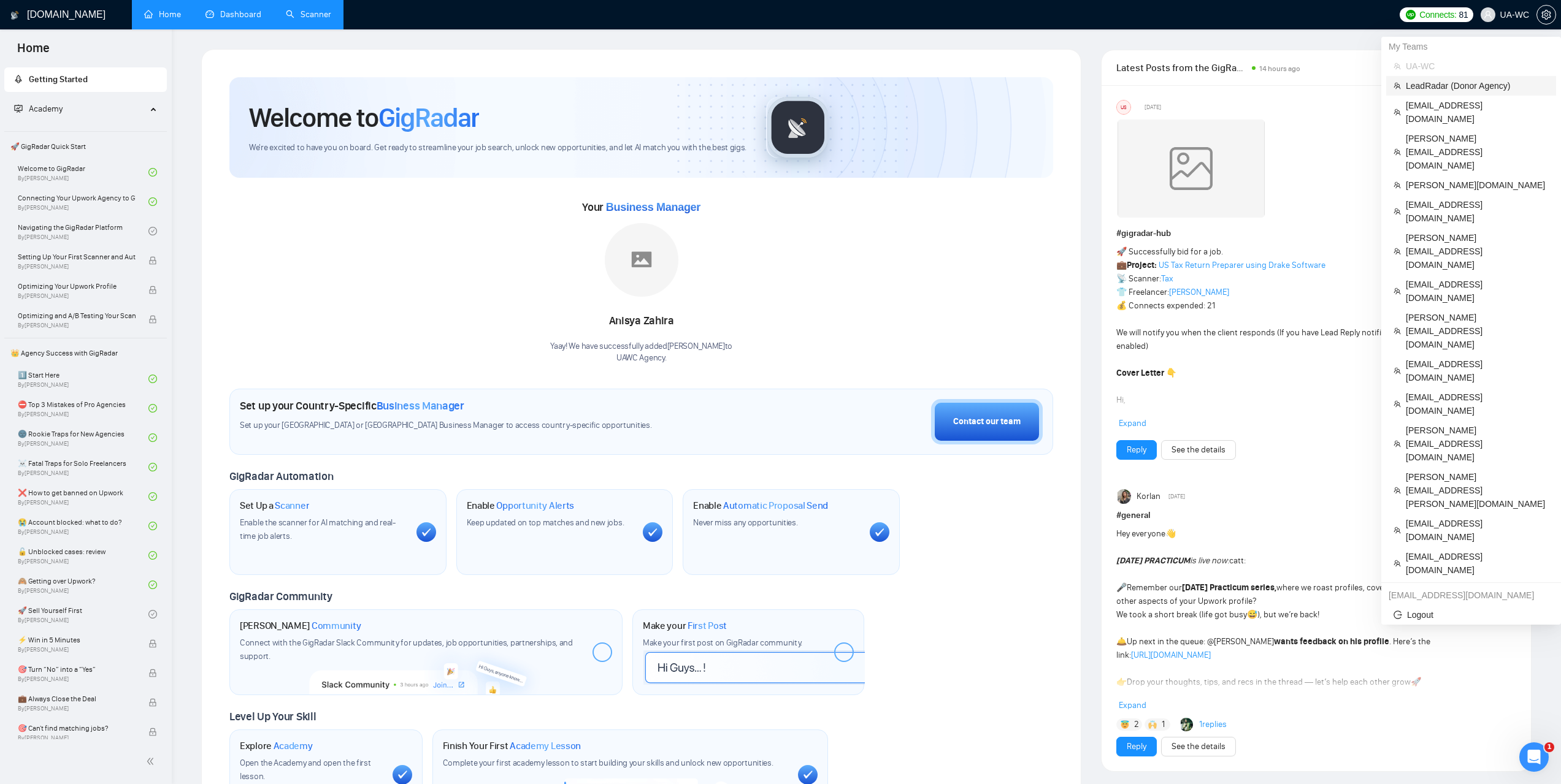
click at [1428, 85] on span "LeadRadar (Donor Agency)" at bounding box center [1478, 86] width 143 height 13
